Goal: Use online tool/utility: Use online tool/utility

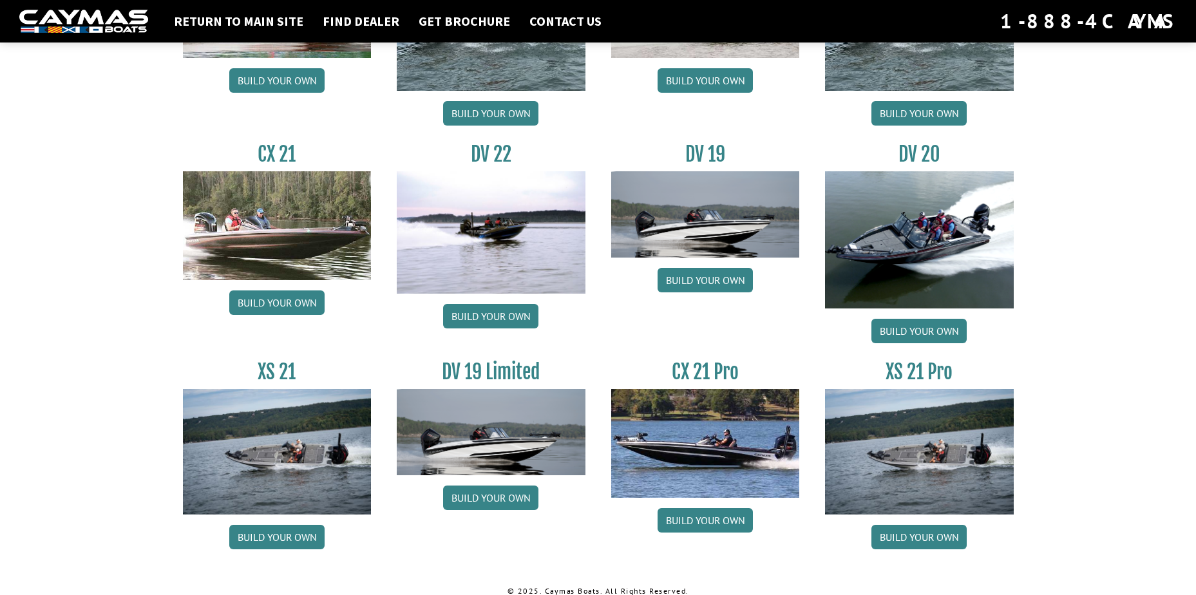
scroll to position [1452, 0]
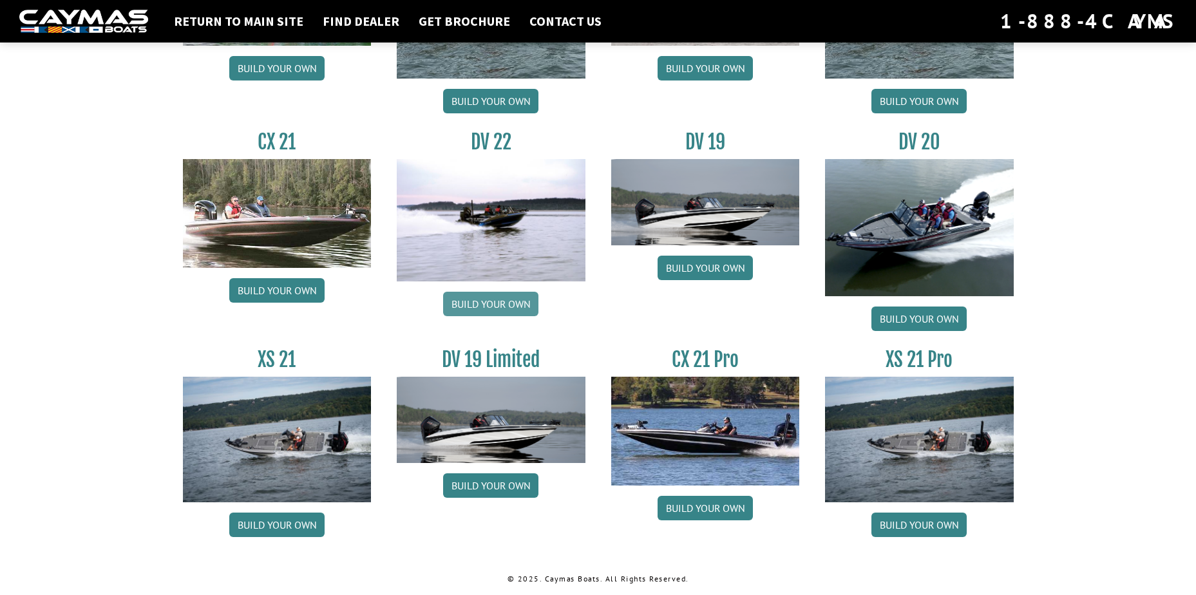
click at [478, 303] on link "Build your own" at bounding box center [490, 304] width 95 height 24
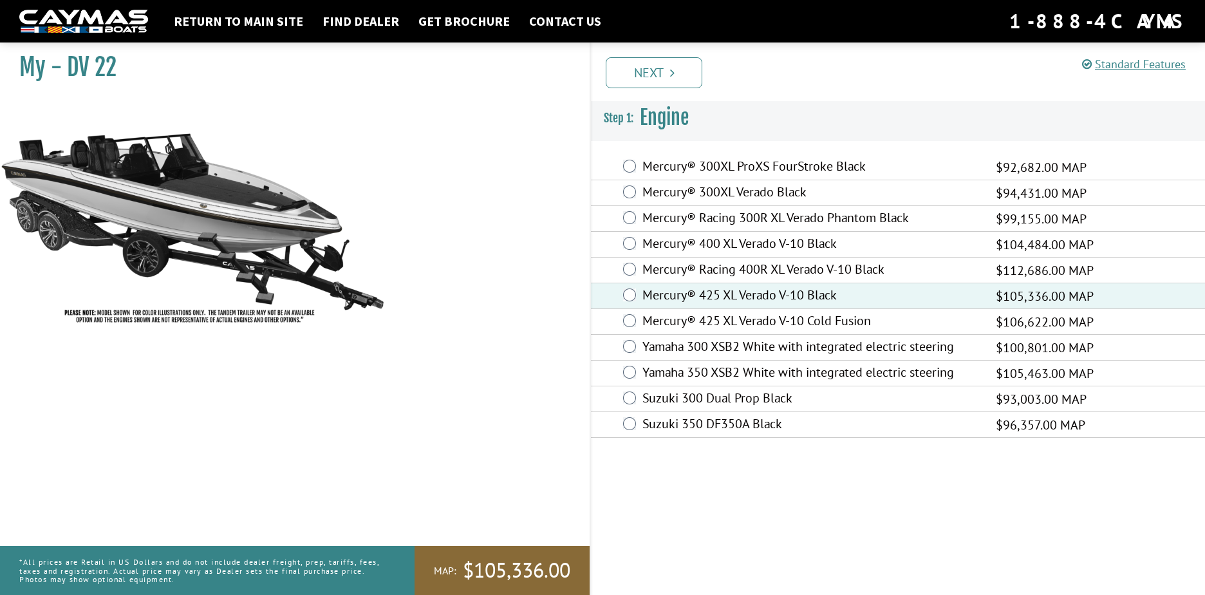
click at [649, 73] on link "Next" at bounding box center [654, 72] width 97 height 31
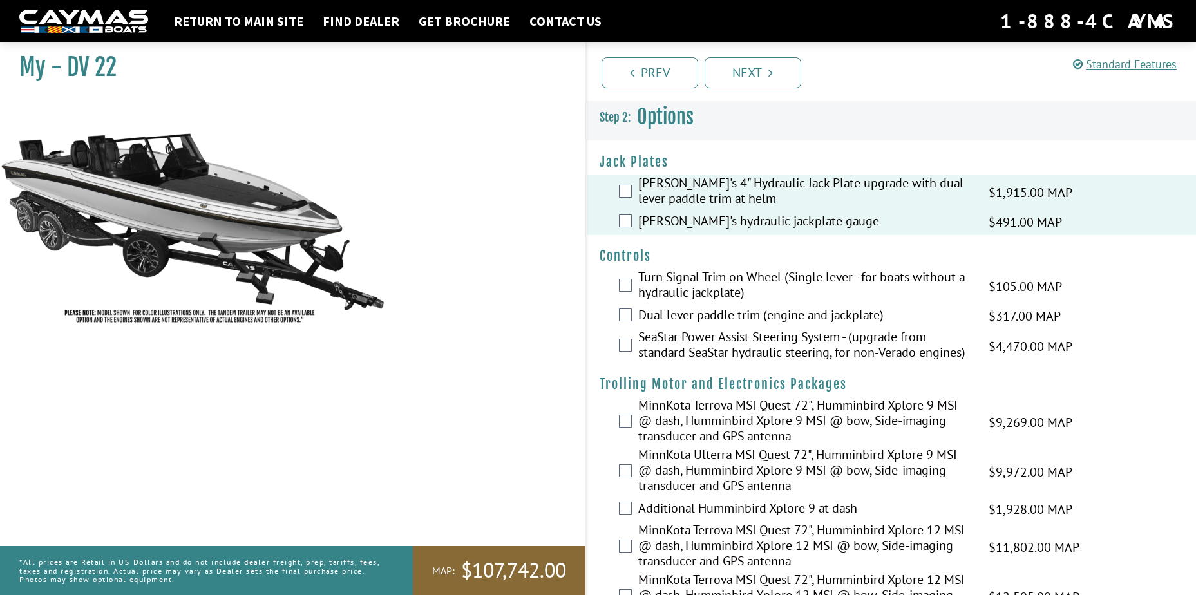
click at [632, 312] on div "Dual lever paddle trim (engine and jackplate) $317.00 MAP $375.00 MSRP" at bounding box center [892, 316] width 610 height 26
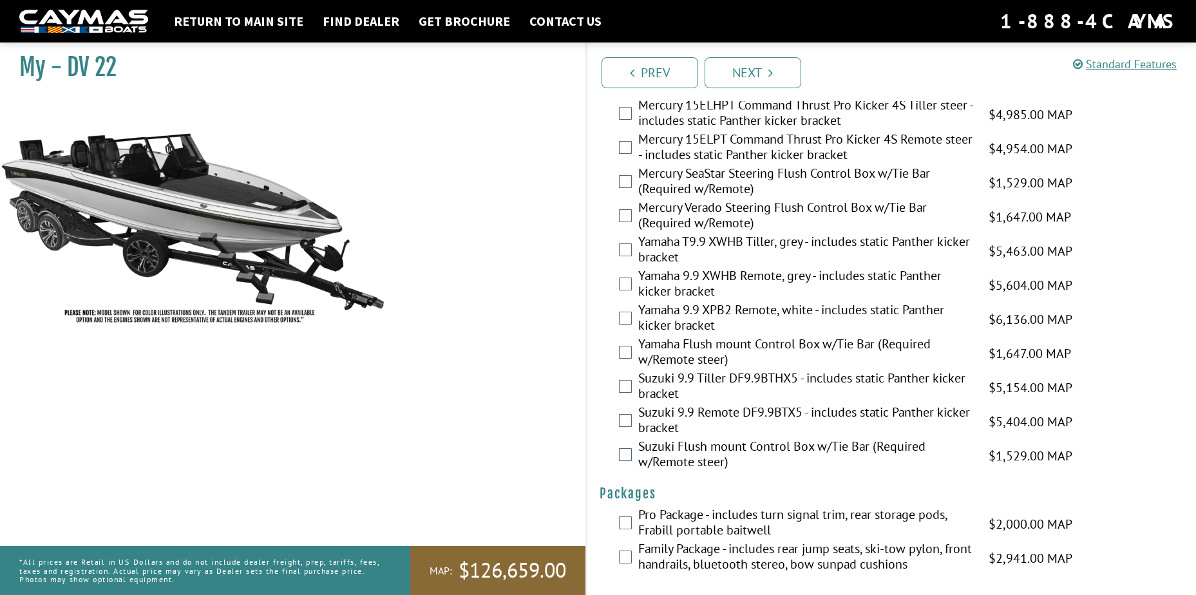
scroll to position [3110, 0]
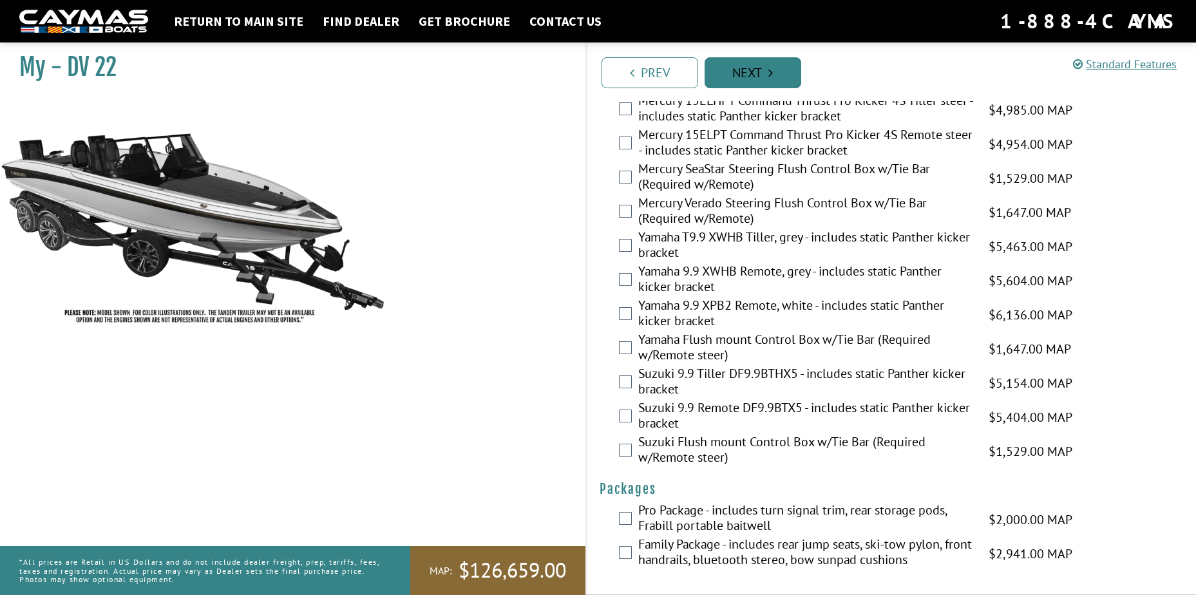
click at [770, 73] on icon "Pagination" at bounding box center [770, 72] width 5 height 13
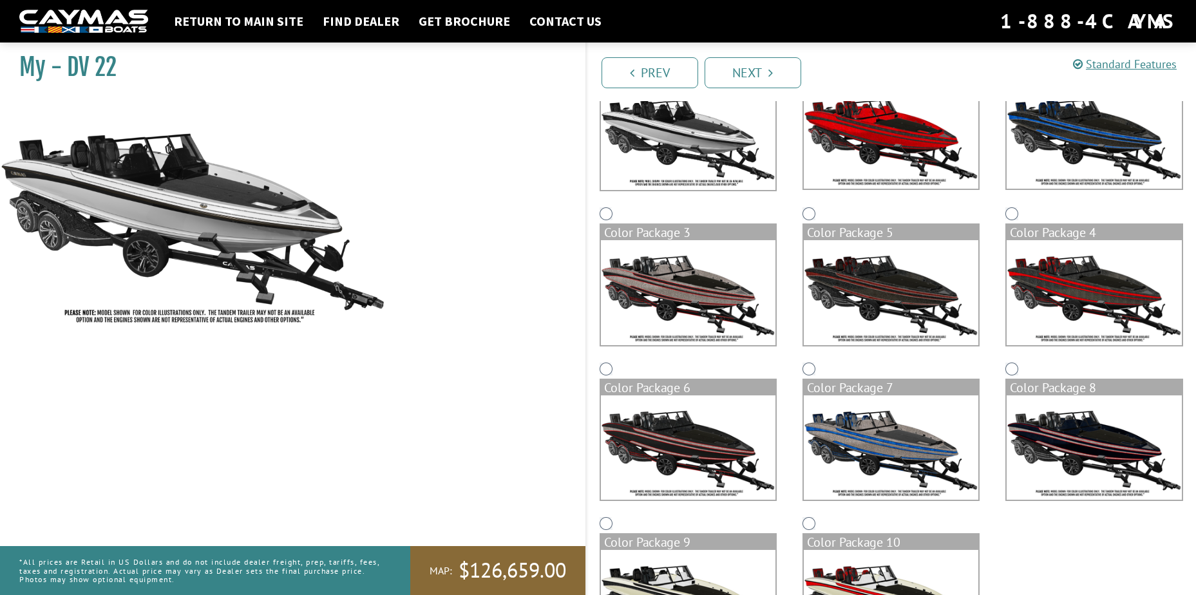
scroll to position [167, 0]
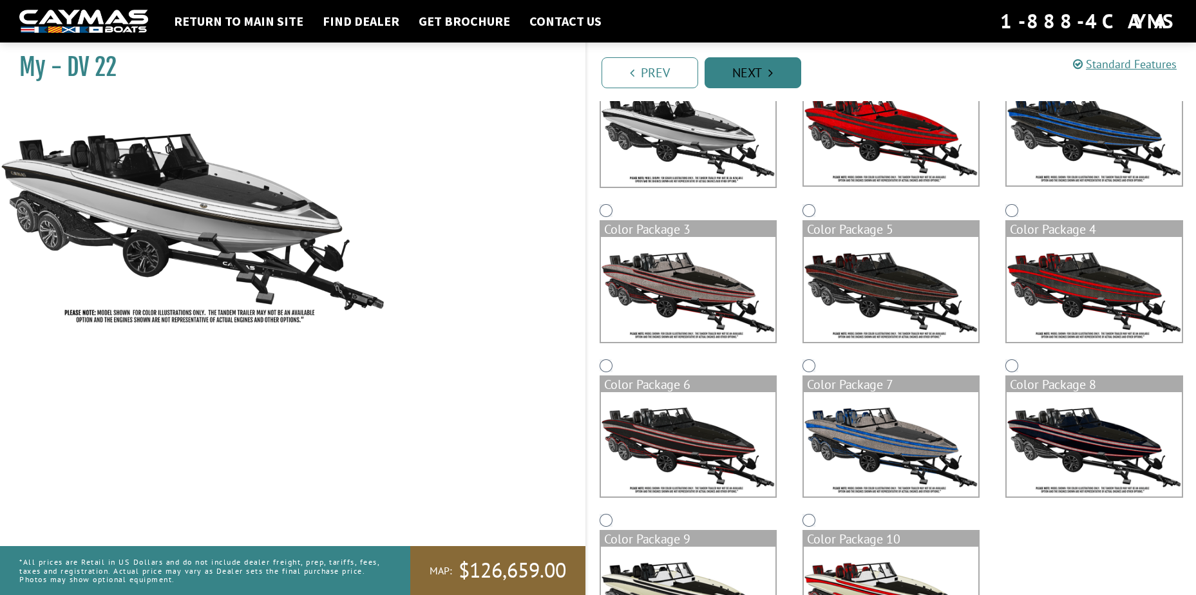
click at [761, 70] on link "Next" at bounding box center [752, 72] width 97 height 31
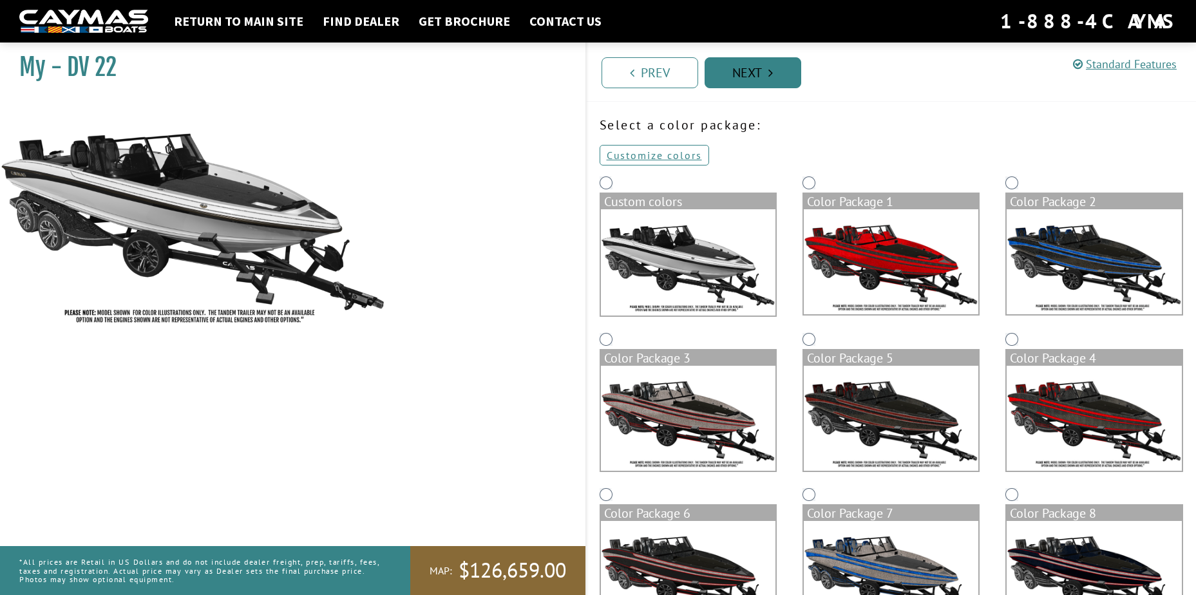
click at [764, 67] on link "Next" at bounding box center [752, 72] width 97 height 31
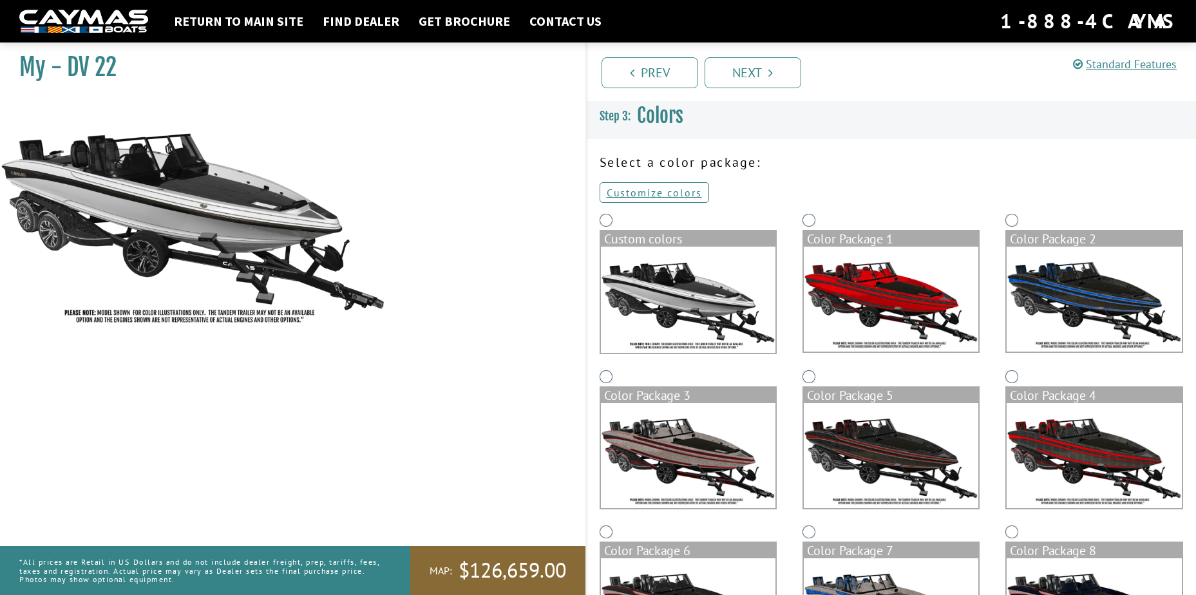
scroll to position [0, 0]
click at [619, 227] on div "Custom colors" at bounding box center [688, 289] width 203 height 156
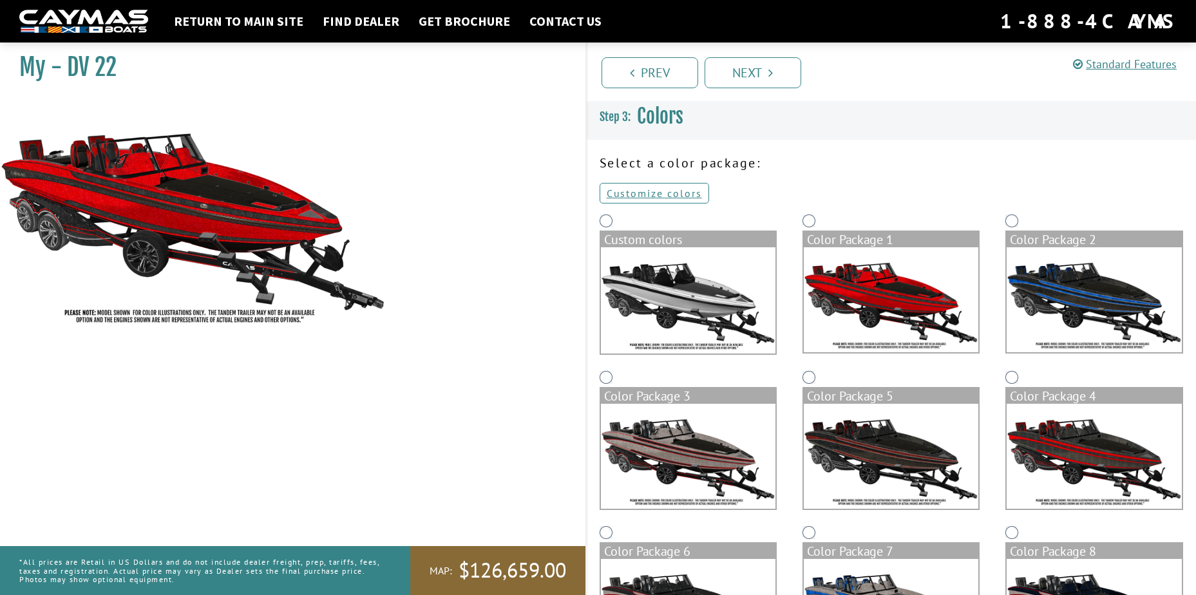
click at [778, 76] on link "Next" at bounding box center [752, 72] width 97 height 31
